Goal: Transaction & Acquisition: Book appointment/travel/reservation

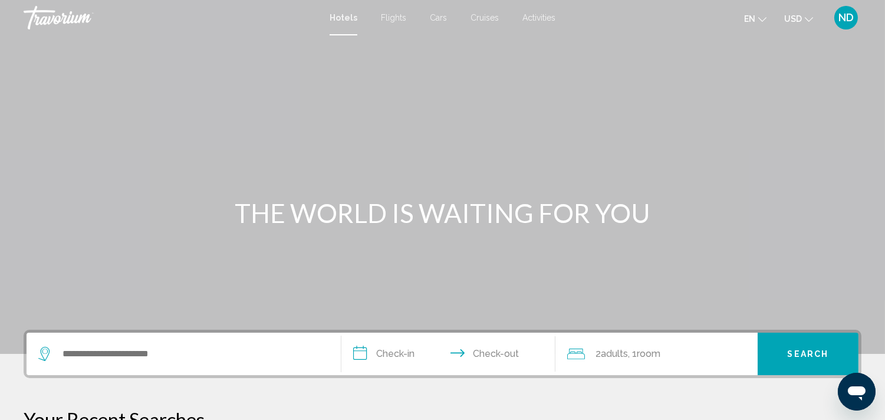
click at [491, 15] on span "Cruises" at bounding box center [484, 17] width 28 height 9
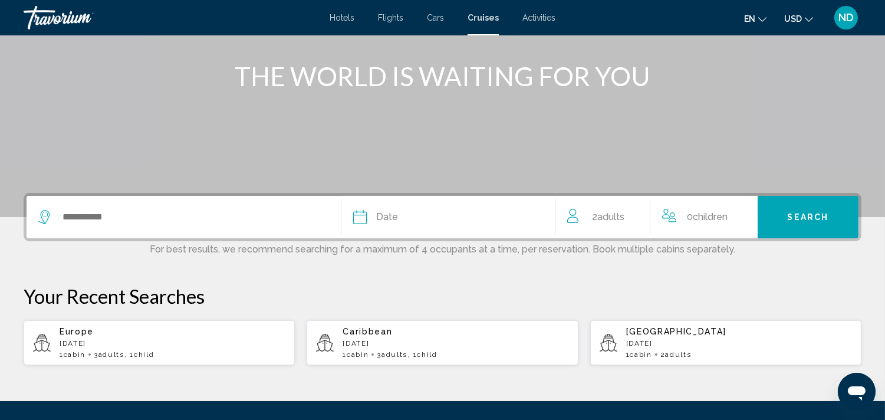
scroll to position [136, 0]
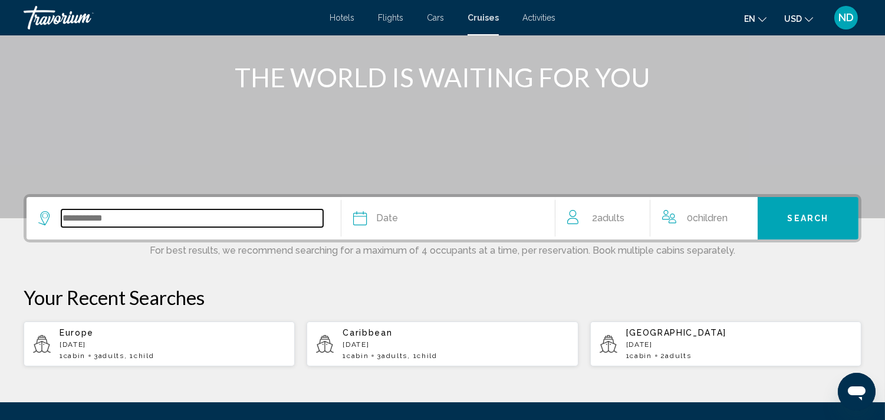
click at [100, 217] on input "Search widget" at bounding box center [192, 218] width 262 height 18
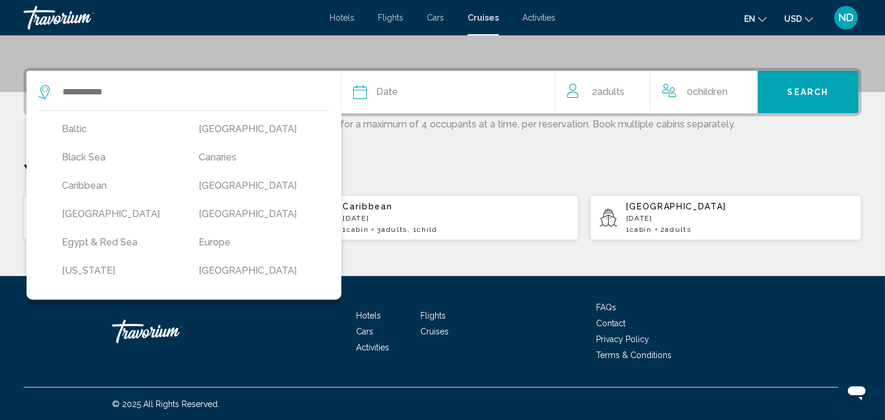
scroll to position [104, 0]
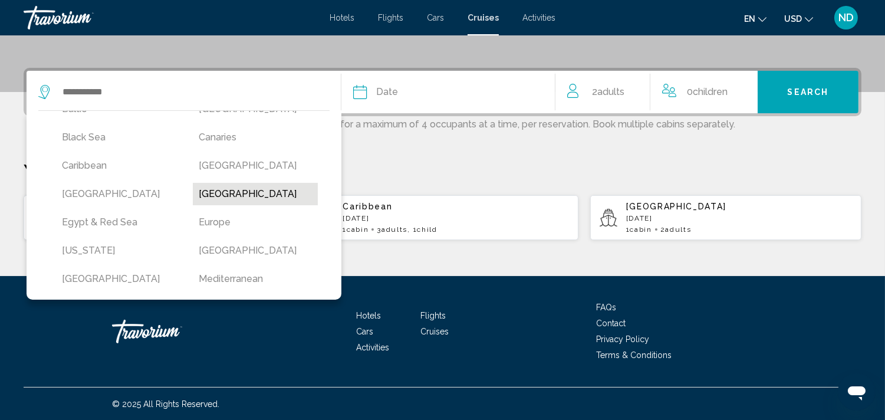
click at [239, 192] on button "[GEOGRAPHIC_DATA]" at bounding box center [255, 194] width 125 height 22
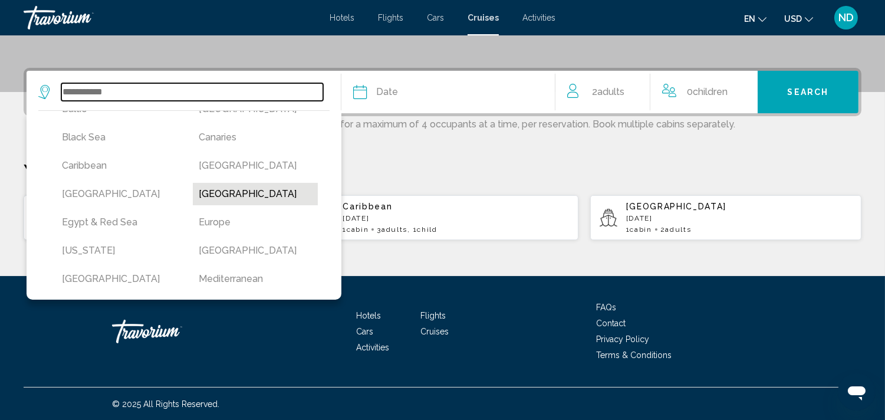
type input "**********"
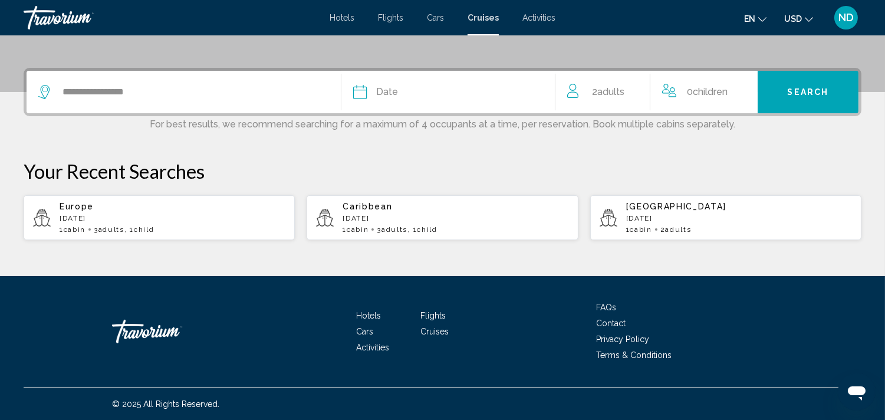
click at [373, 90] on div "Date" at bounding box center [448, 92] width 190 height 17
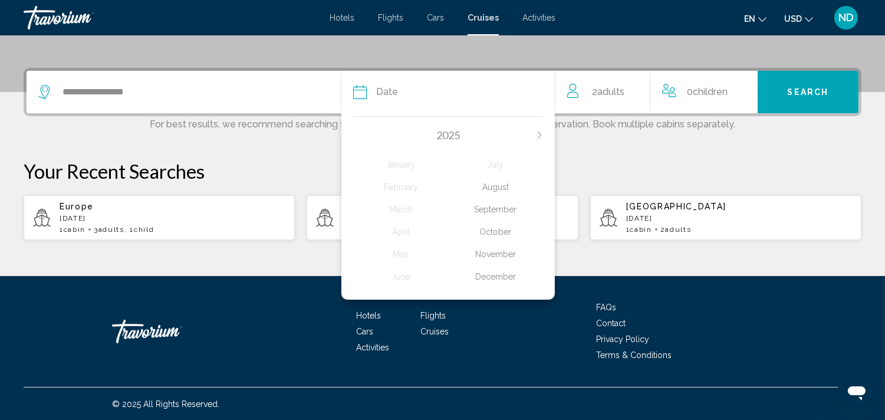
click at [498, 187] on div "August" at bounding box center [495, 186] width 95 height 21
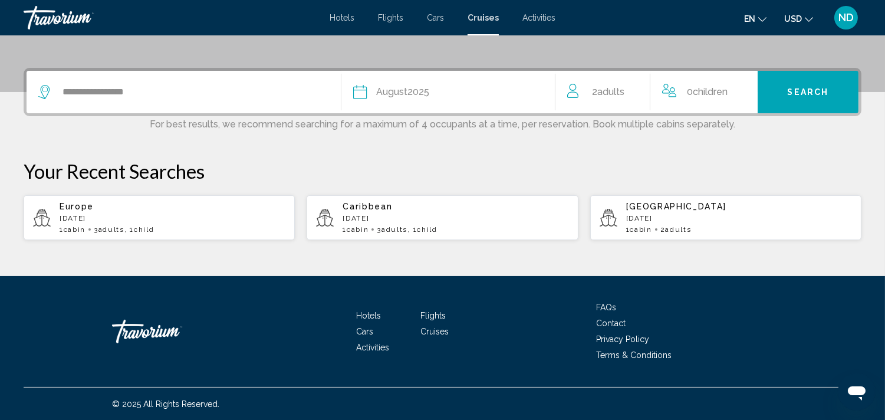
click at [502, 87] on div "Date [DATE]" at bounding box center [448, 92] width 190 height 17
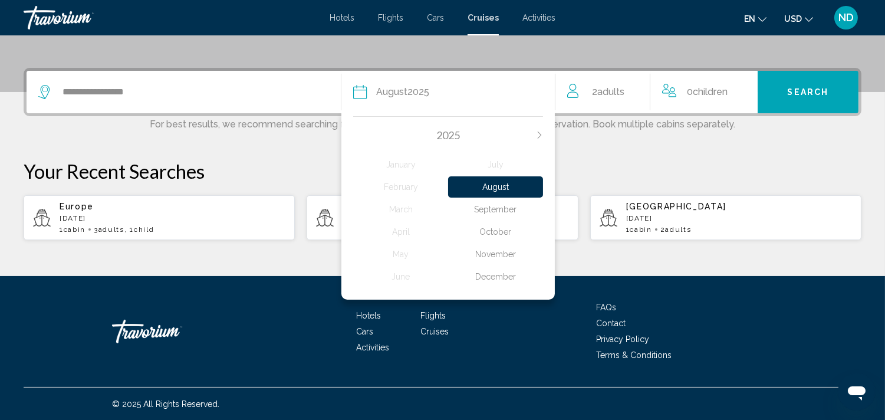
click at [497, 205] on div "September" at bounding box center [495, 209] width 95 height 21
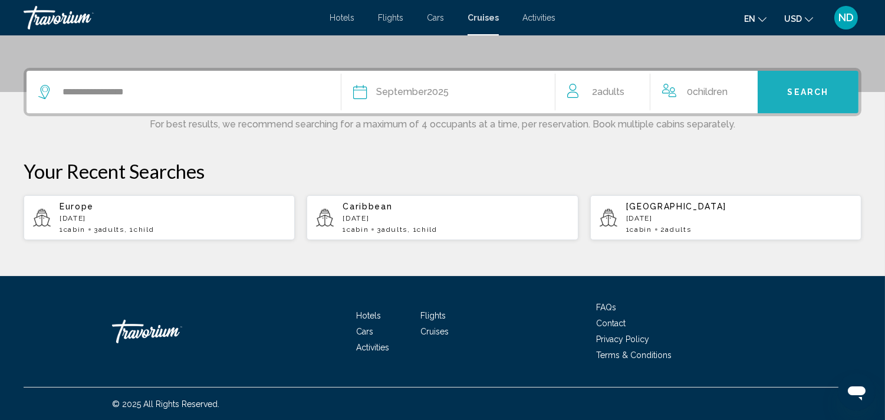
click at [809, 90] on span "Search" at bounding box center [808, 92] width 41 height 9
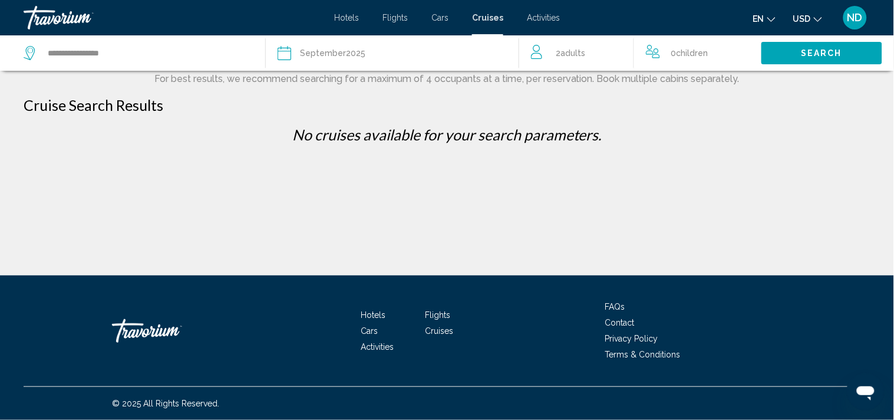
click at [287, 45] on div "Date [DATE]" at bounding box center [393, 53] width 230 height 17
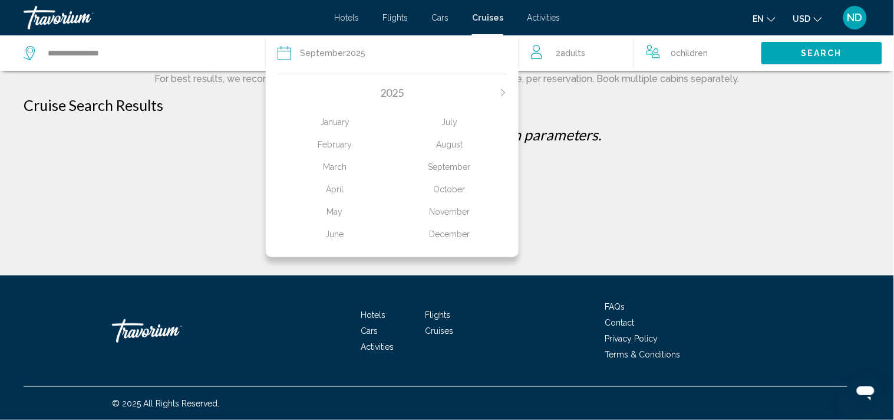
click at [437, 233] on div "December" at bounding box center [449, 233] width 115 height 21
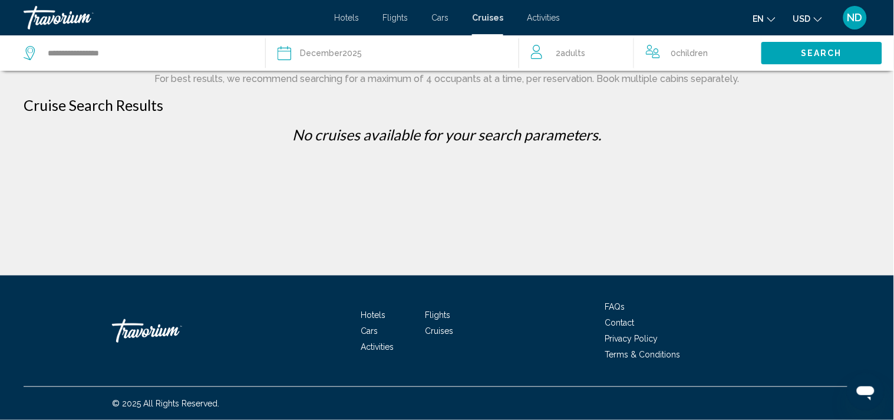
click at [801, 54] on button "Search" at bounding box center [822, 53] width 121 height 22
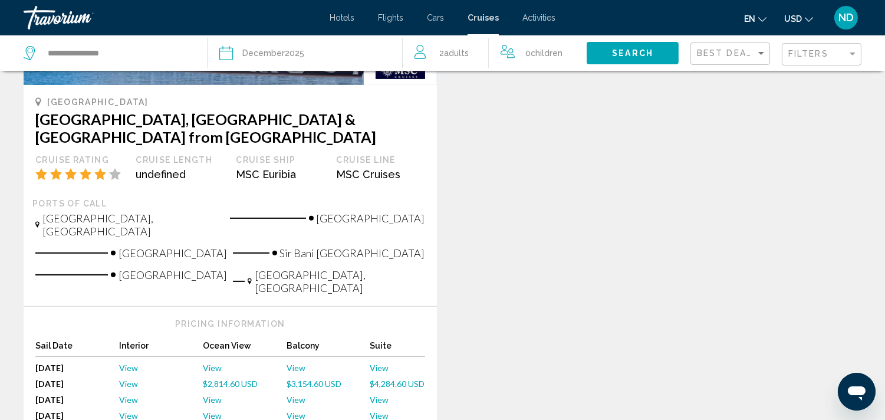
scroll to position [794, 0]
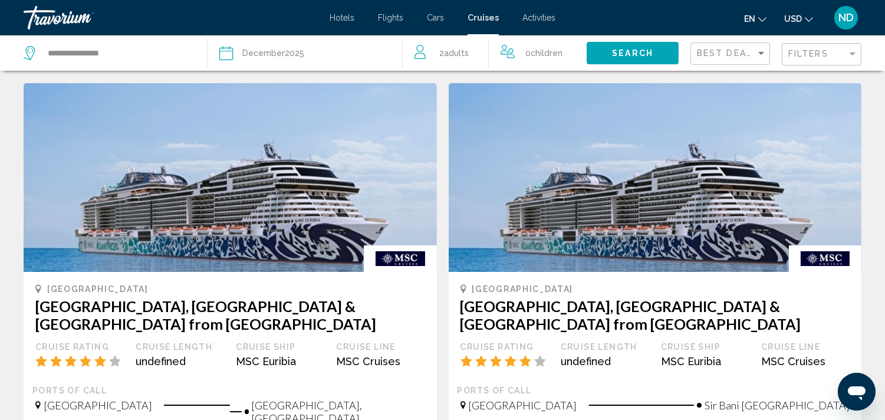
scroll to position [0, 0]
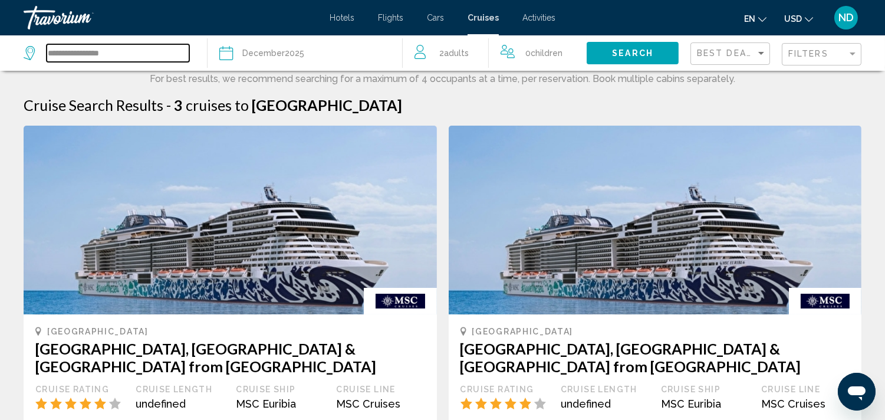
click at [152, 54] on input "**********" at bounding box center [118, 53] width 143 height 18
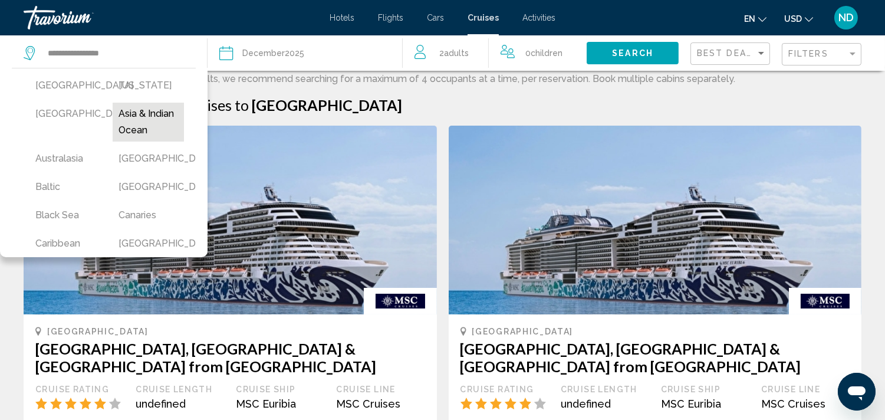
click at [138, 122] on button "Asia & Indian Ocean" at bounding box center [148, 122] width 71 height 39
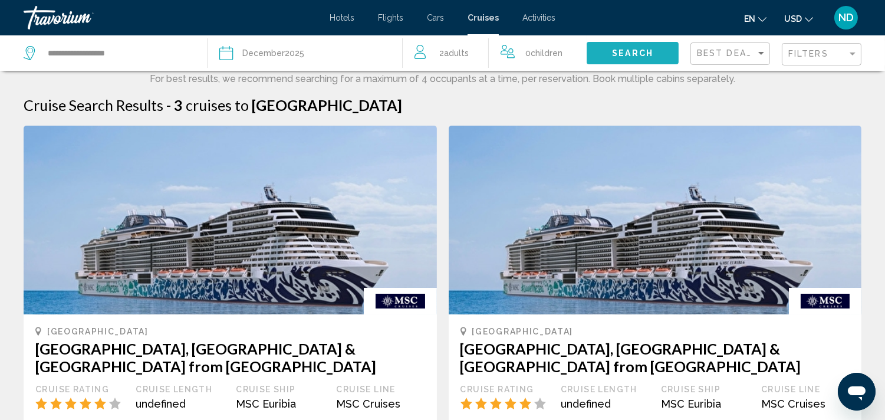
click at [620, 51] on span "Search" at bounding box center [632, 53] width 41 height 9
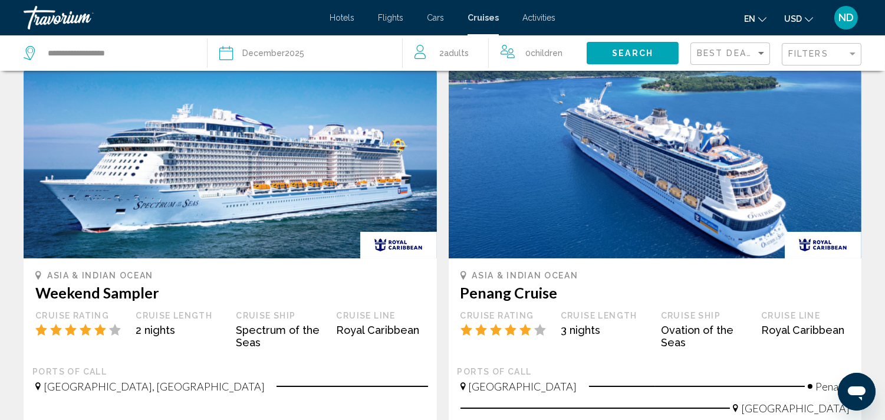
scroll to position [54, 0]
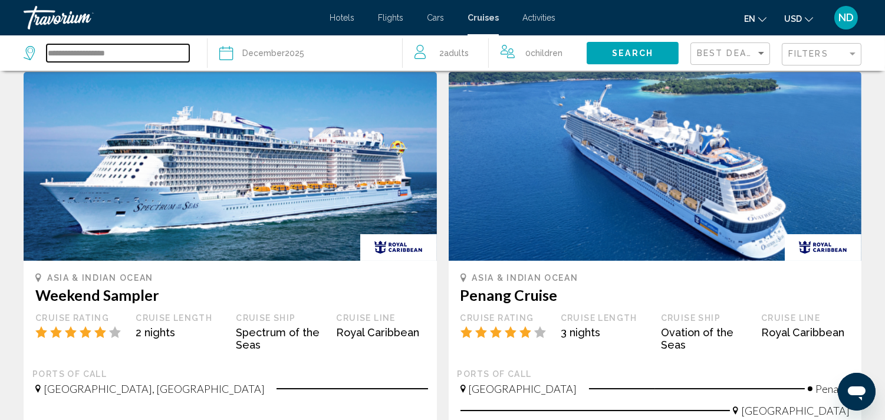
click at [88, 57] on input "**********" at bounding box center [118, 53] width 143 height 18
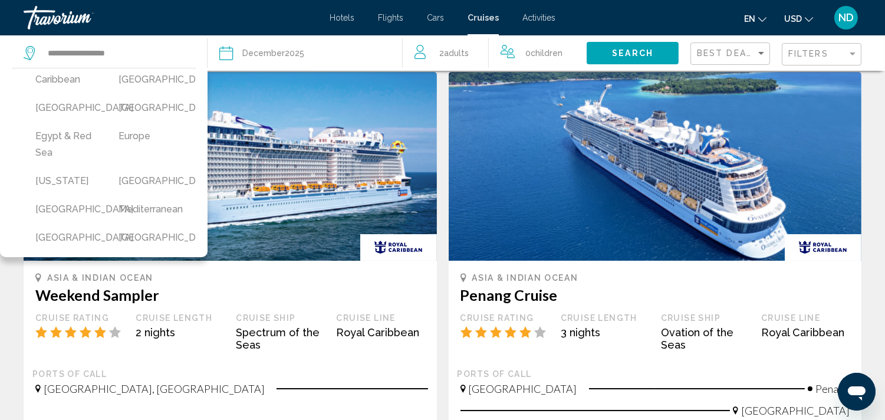
scroll to position [167, 0]
click at [120, 116] on button "[GEOGRAPHIC_DATA]" at bounding box center [148, 105] width 71 height 22
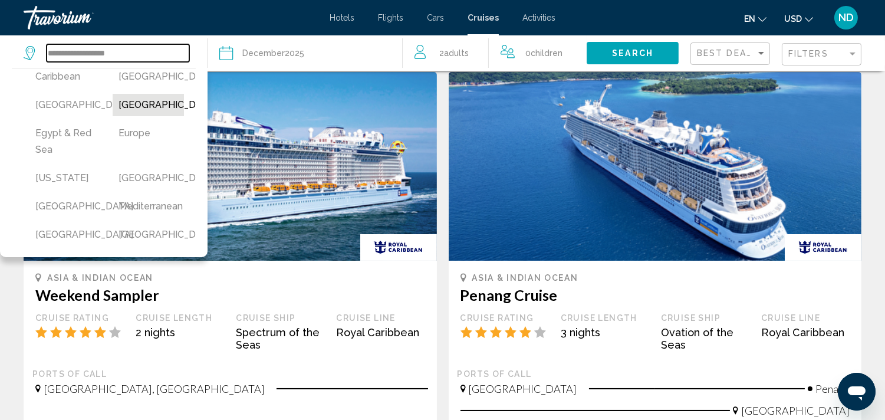
type input "**********"
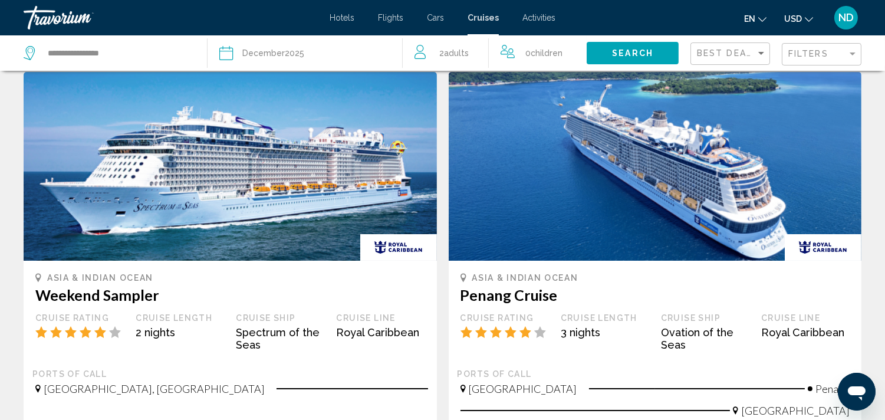
click at [291, 48] on div "[DATE]" at bounding box center [273, 53] width 62 height 17
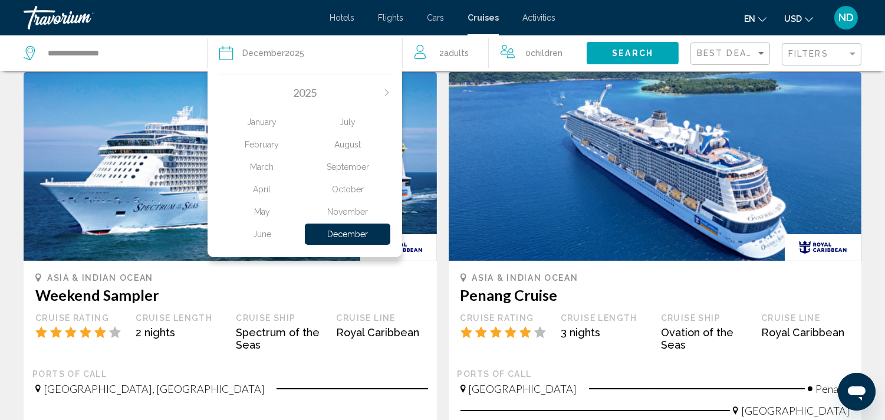
click at [384, 90] on icon "Next month" at bounding box center [386, 92] width 7 height 7
click at [259, 143] on div "February" at bounding box center [261, 144] width 85 height 21
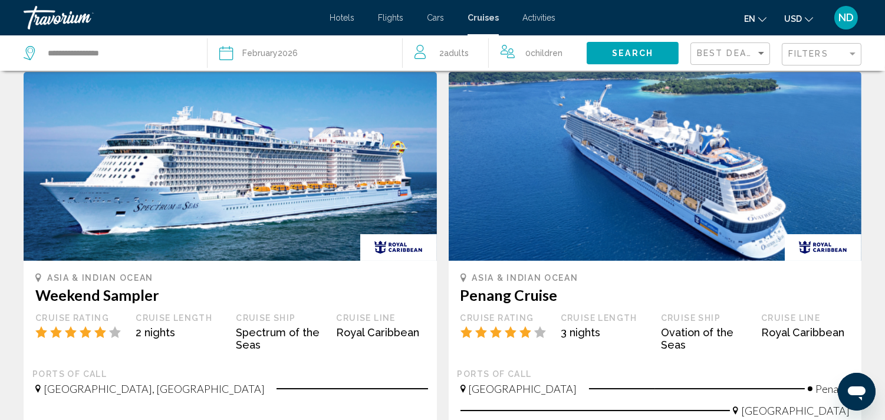
click at [609, 57] on button "Search" at bounding box center [633, 53] width 92 height 22
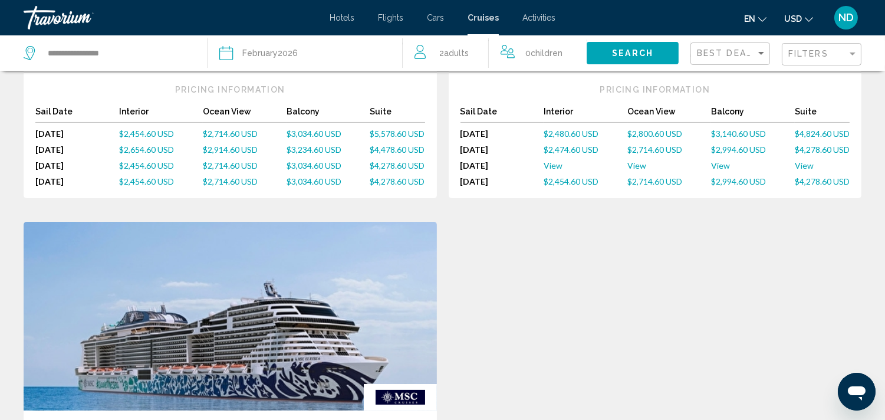
scroll to position [466, 0]
